Goal: Obtain resource: Obtain resource

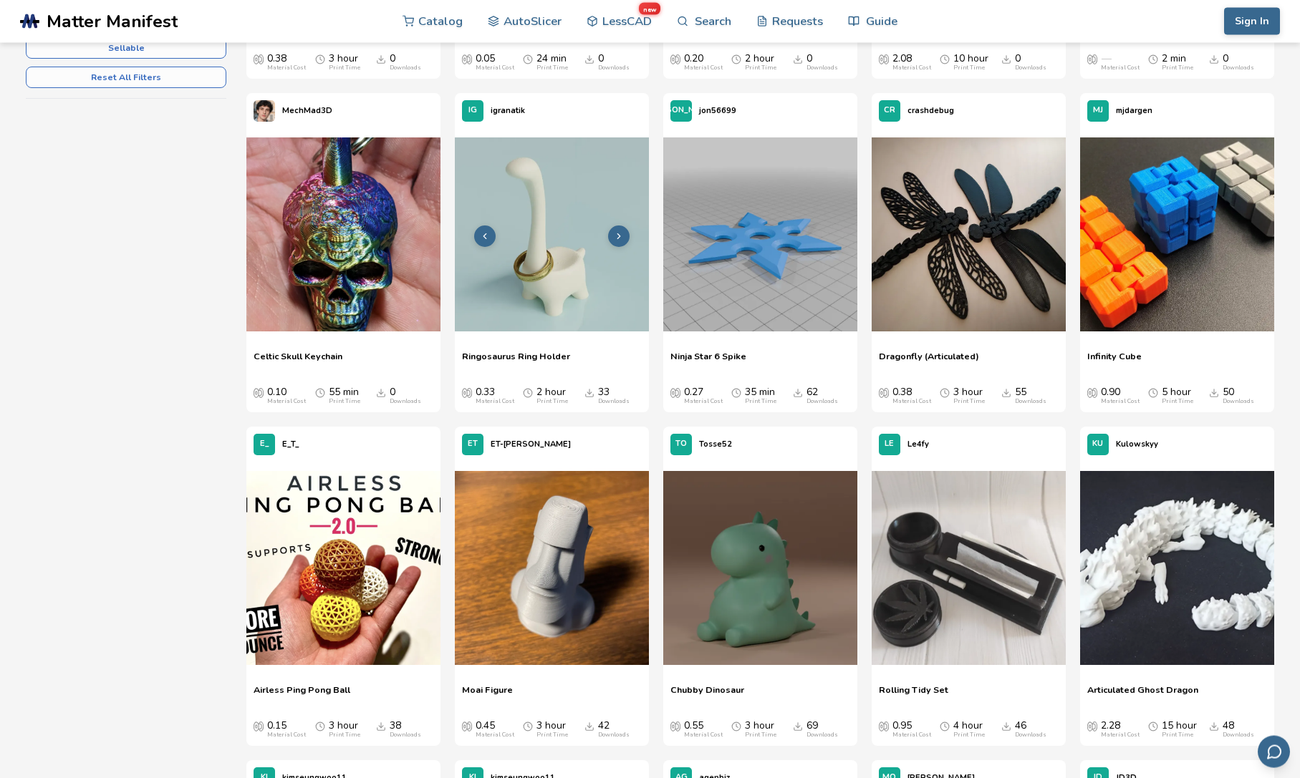
scroll to position [584, 0]
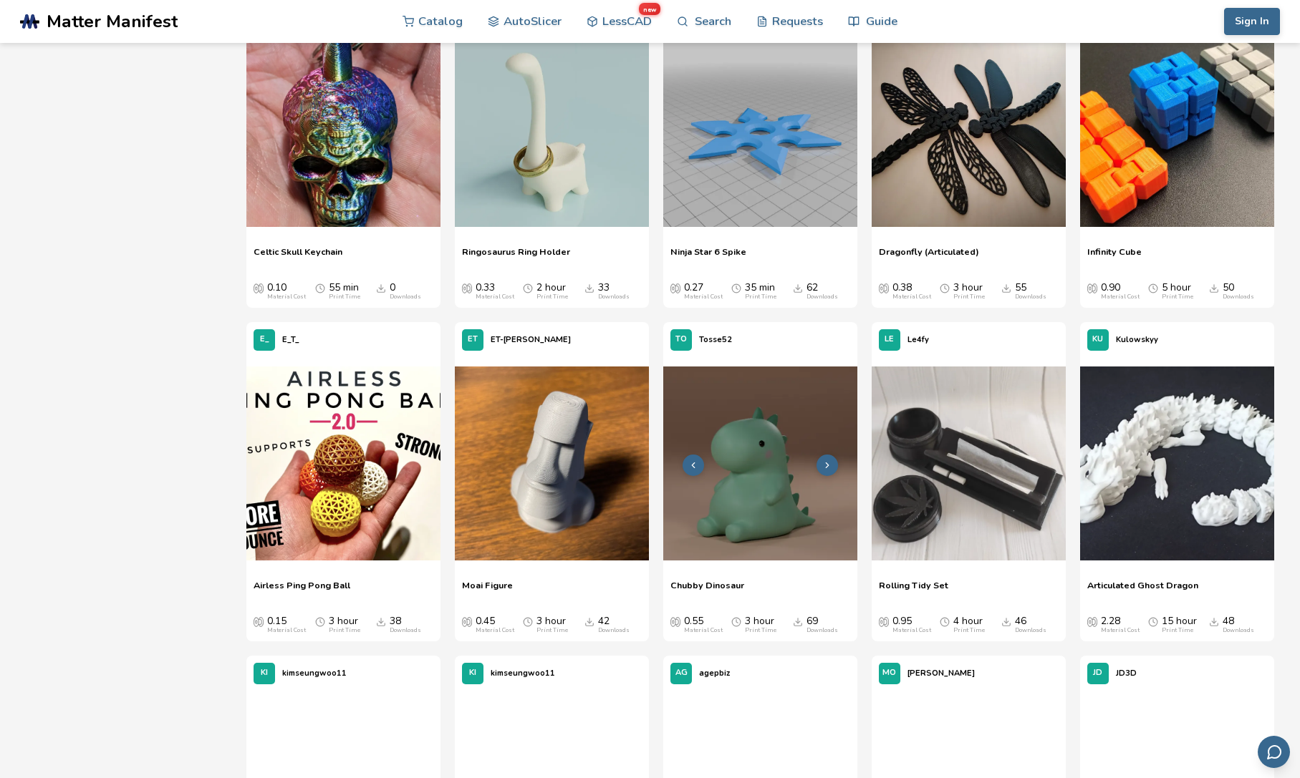
click at [749, 522] on img at bounding box center [760, 464] width 194 height 194
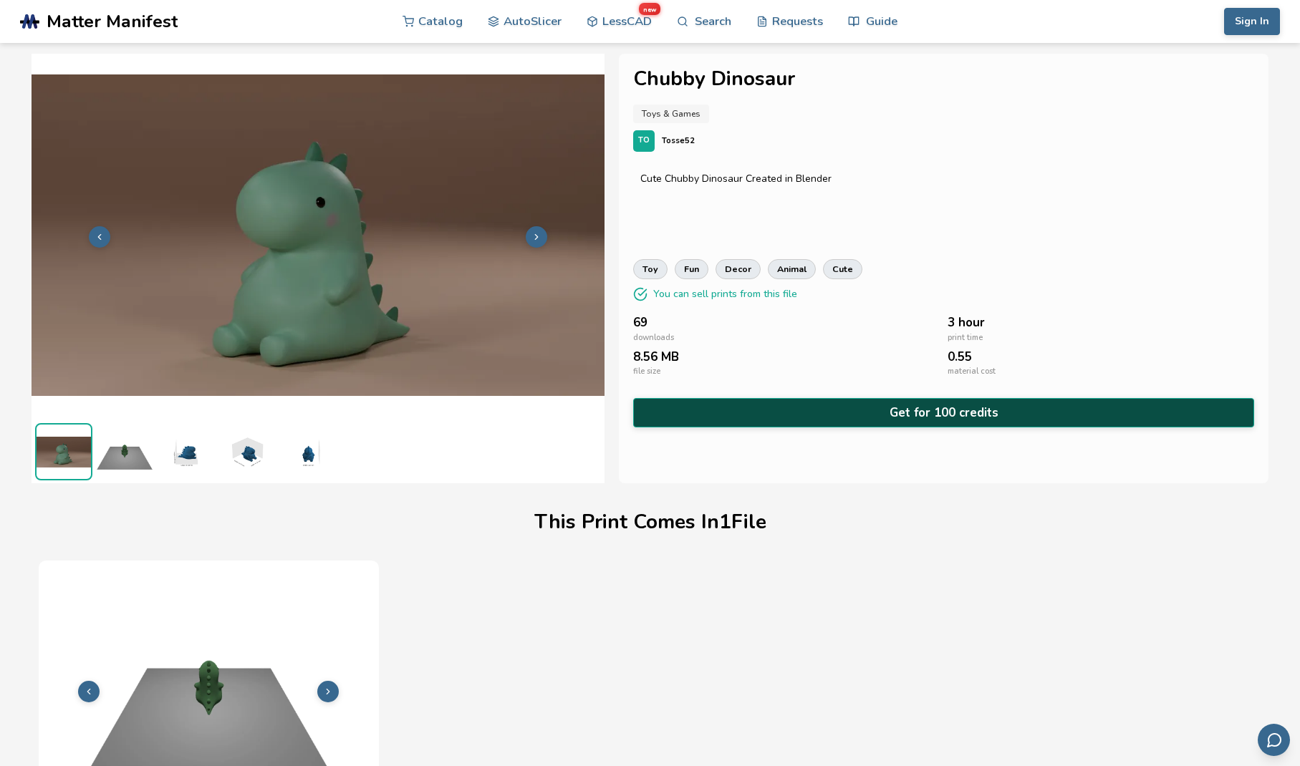
click at [807, 409] on button "Get for 100 credits" at bounding box center [943, 412] width 621 height 29
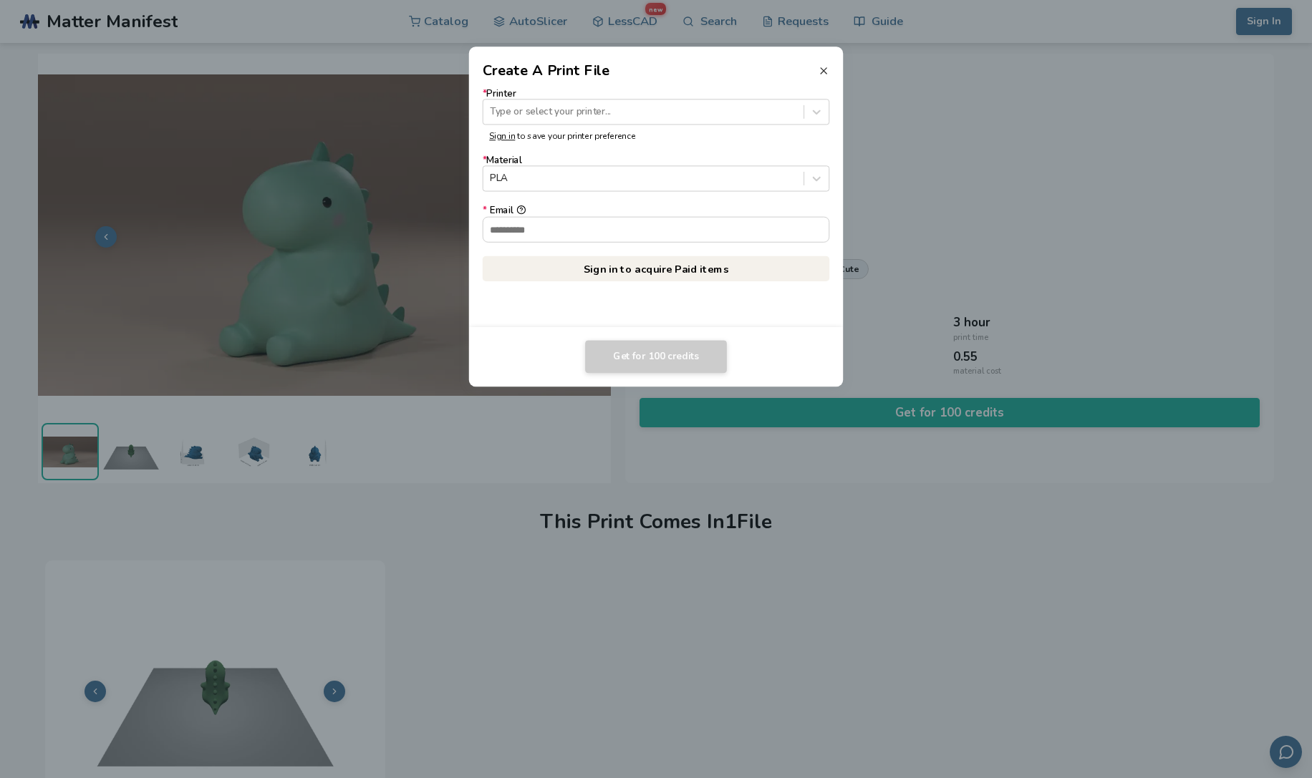
click at [825, 70] on icon at bounding box center [823, 70] width 11 height 11
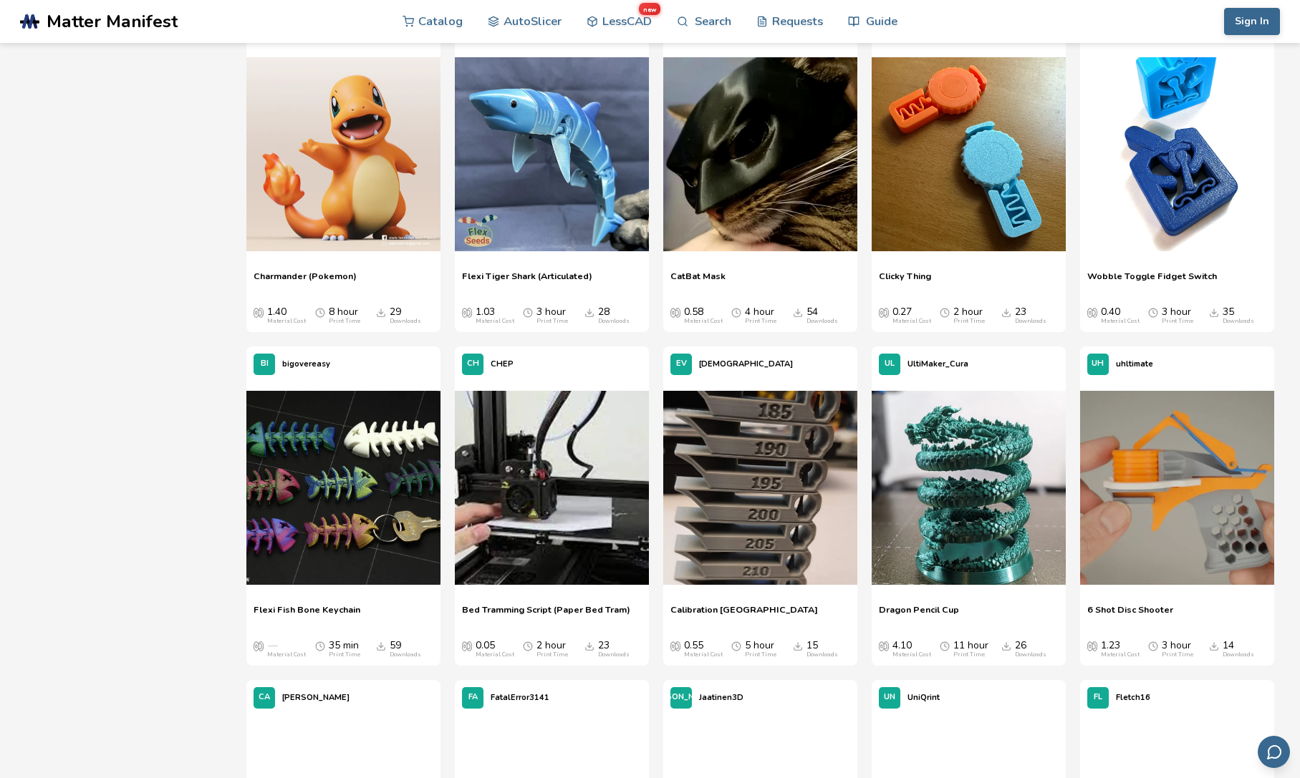
scroll to position [3074, 0]
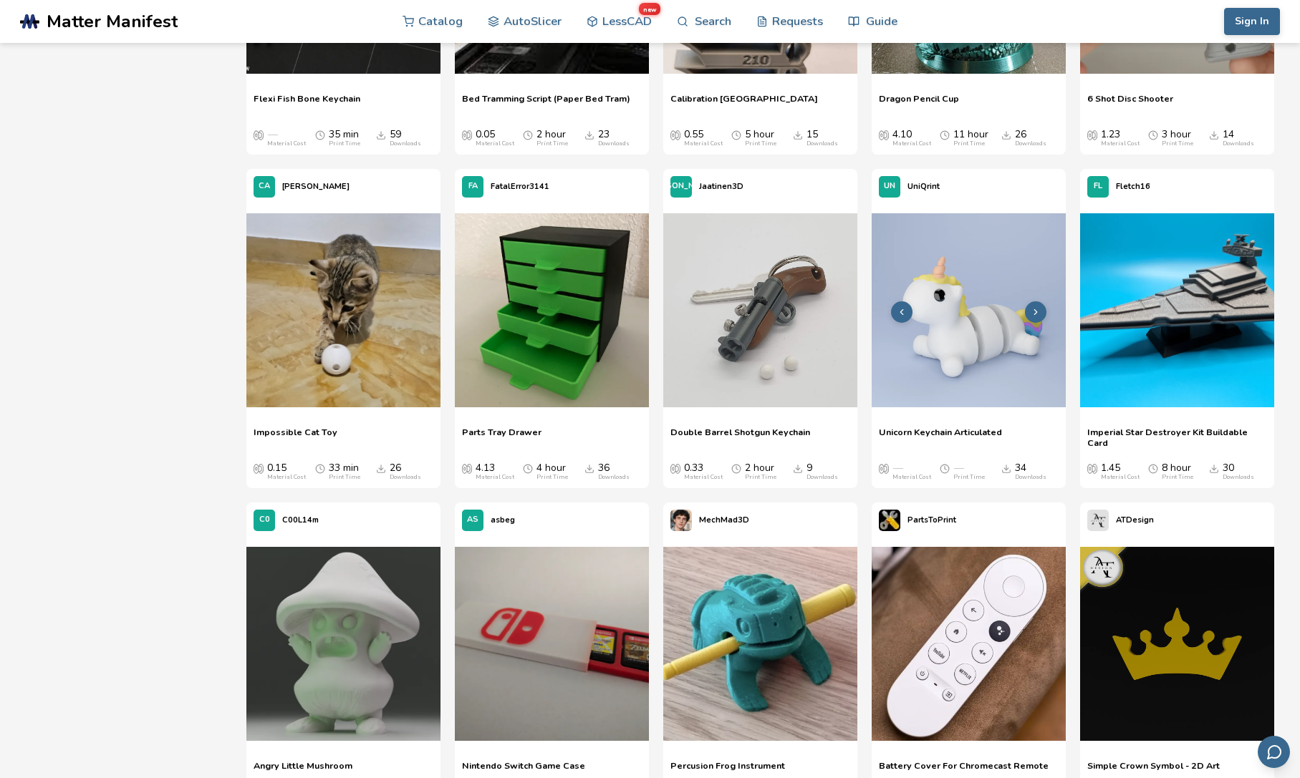
click at [941, 330] on img at bounding box center [969, 310] width 194 height 194
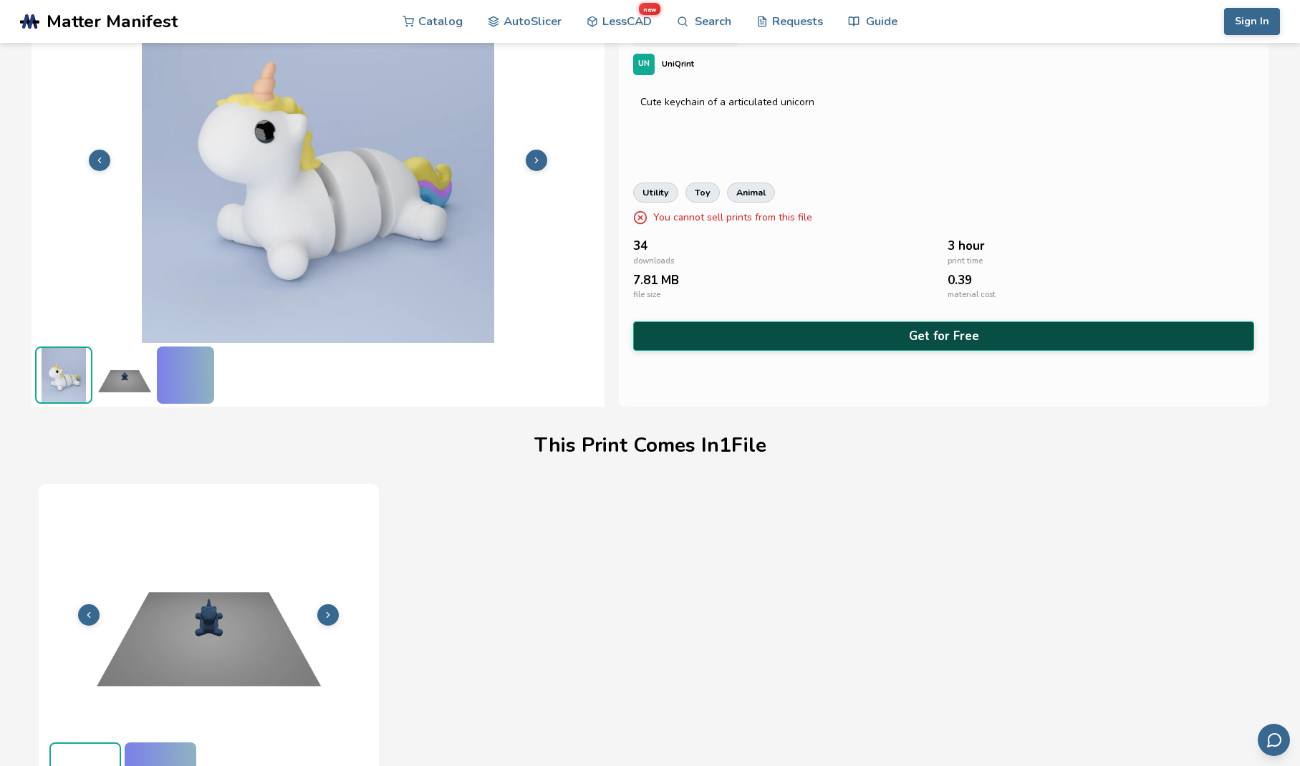
scroll to position [77, 0]
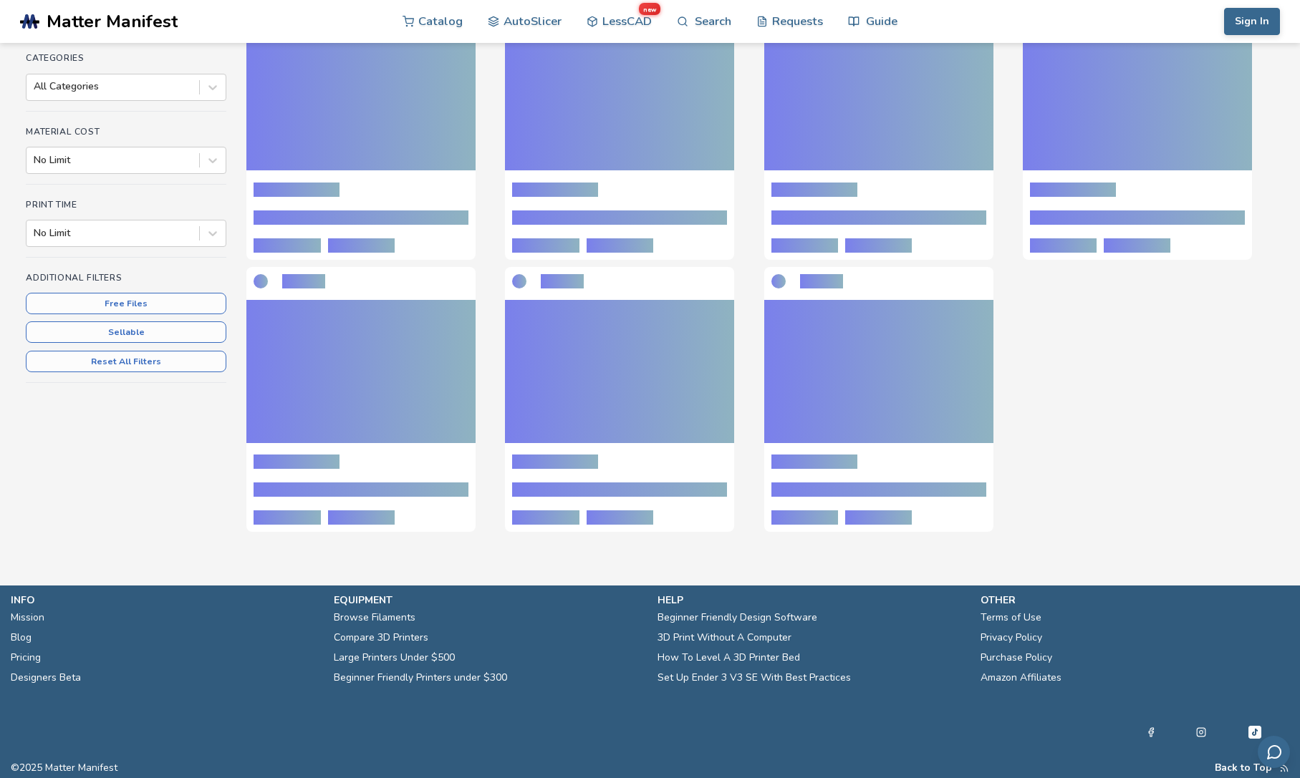
scroll to position [95, 0]
